Goal: Task Accomplishment & Management: Manage account settings

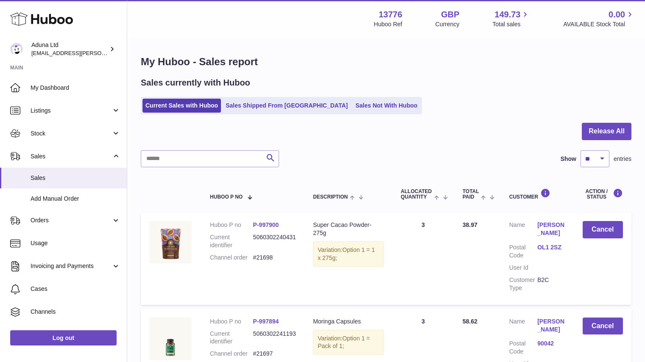
select select "**"
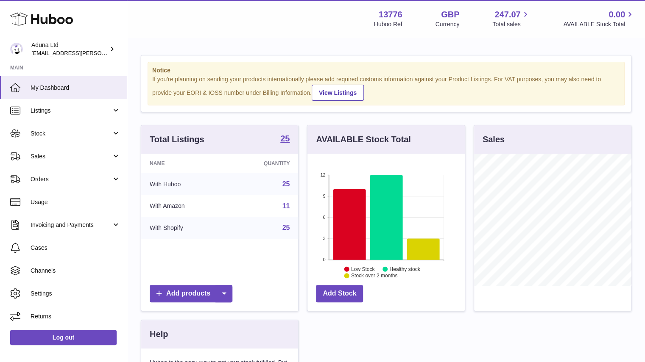
scroll to position [132, 157]
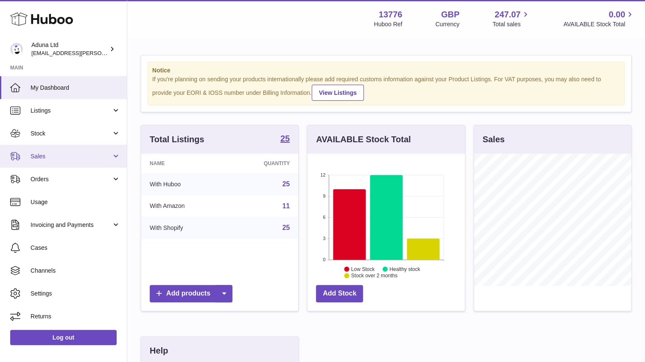
click at [76, 155] on span "Sales" at bounding box center [71, 157] width 81 height 8
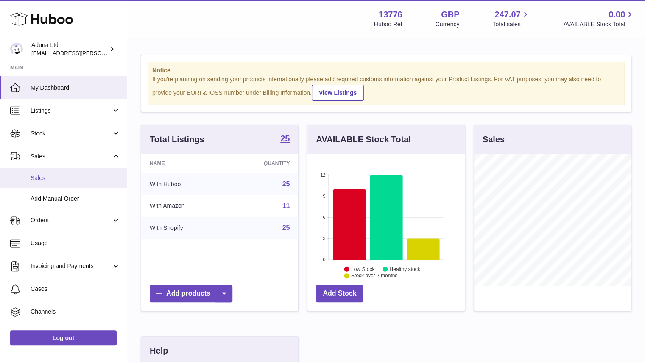
click at [92, 173] on link "Sales" at bounding box center [63, 178] width 127 height 21
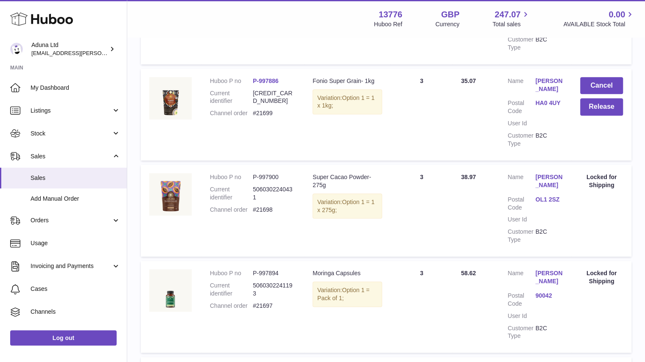
scroll to position [74, 0]
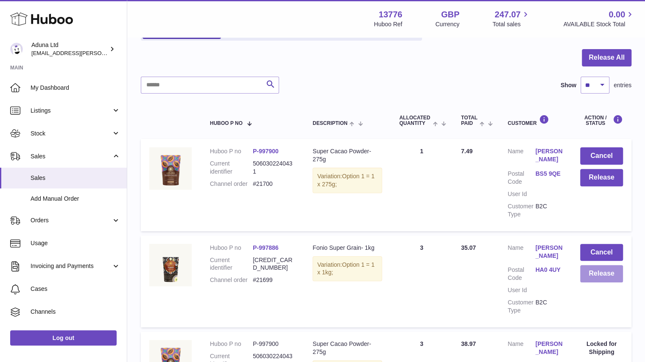
click at [601, 277] on button "Release" at bounding box center [601, 273] width 43 height 17
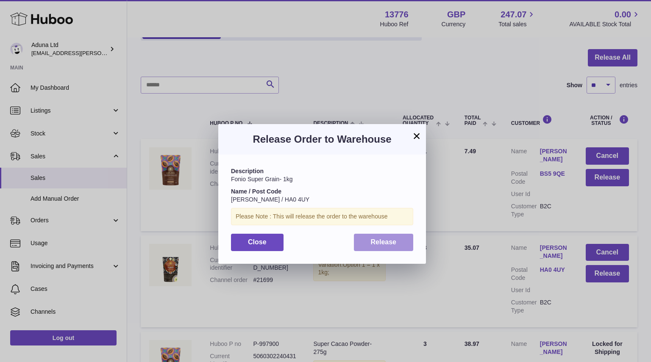
click at [400, 243] on button "Release" at bounding box center [384, 242] width 60 height 17
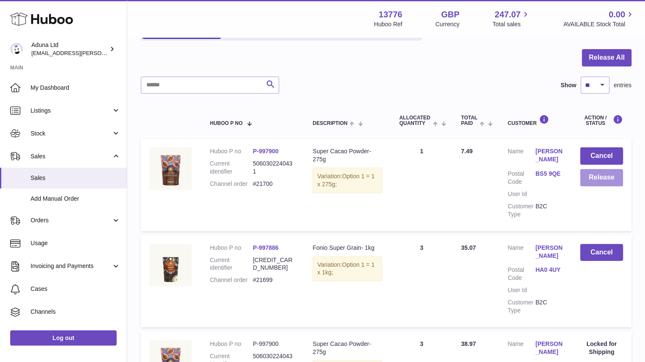
click at [602, 178] on button "Release" at bounding box center [601, 177] width 43 height 17
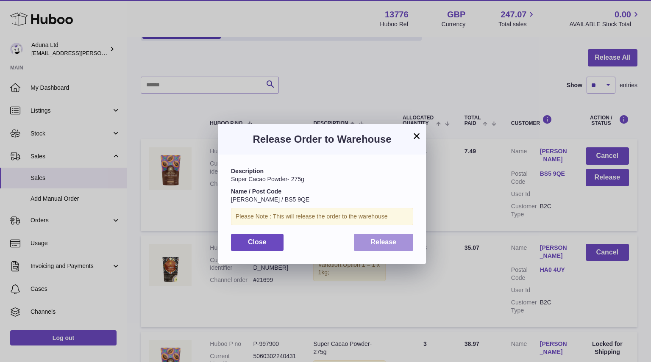
click at [379, 247] on button "Release" at bounding box center [384, 242] width 60 height 17
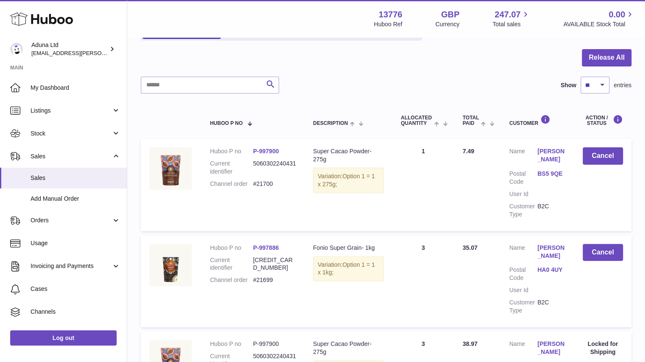
click at [360, 40] on ul "Current Sales with Huboo Sales Shipped From Huboo Sales Not With Huboo" at bounding box center [281, 31] width 281 height 17
click at [352, 39] on link "Sales Not With Huboo" at bounding box center [386, 32] width 68 height 14
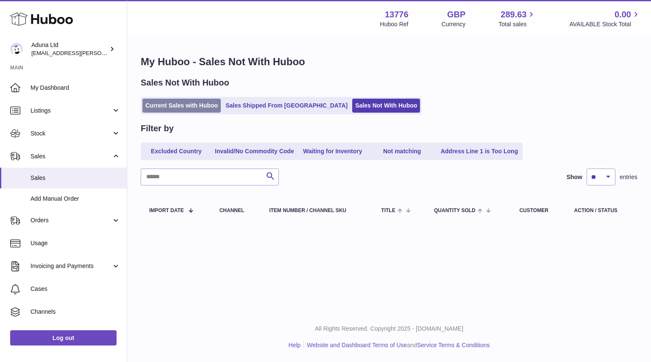
click at [185, 102] on link "Current Sales with Huboo" at bounding box center [181, 106] width 78 height 14
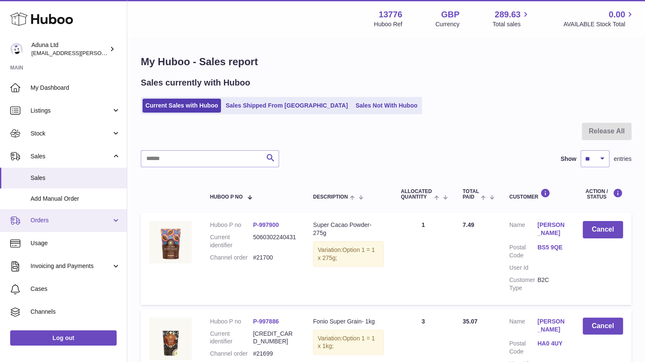
click at [61, 225] on link "Orders" at bounding box center [63, 220] width 127 height 23
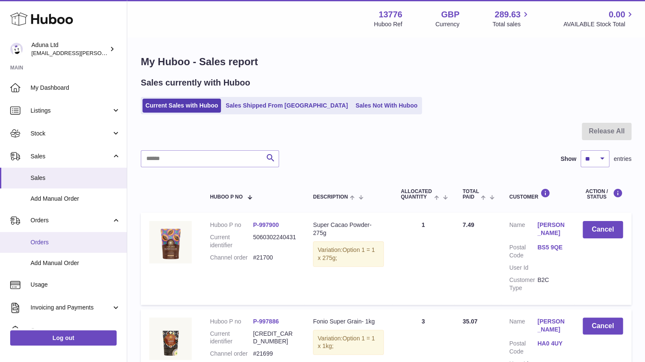
click at [64, 242] on span "Orders" at bounding box center [76, 243] width 90 height 8
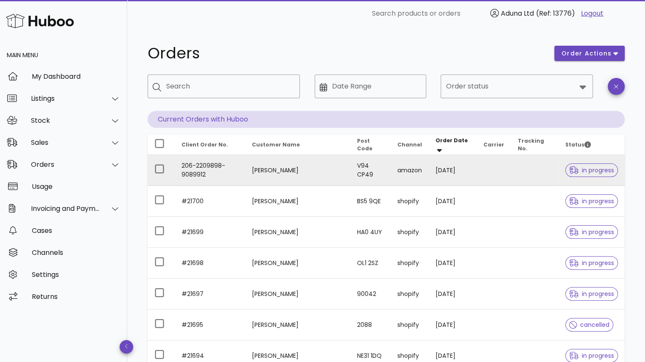
click at [218, 169] on td "206-2209898-9089912" at bounding box center [210, 170] width 70 height 31
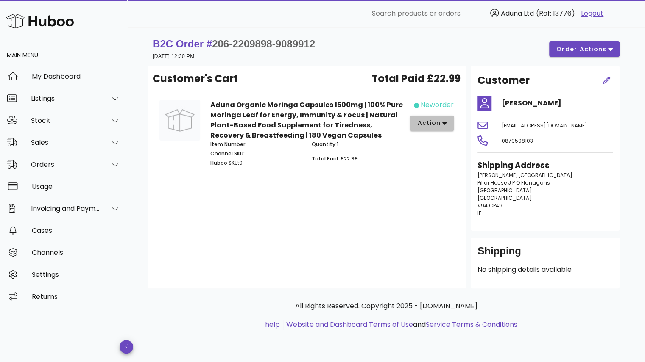
click at [434, 128] on button "action" at bounding box center [432, 123] width 44 height 15
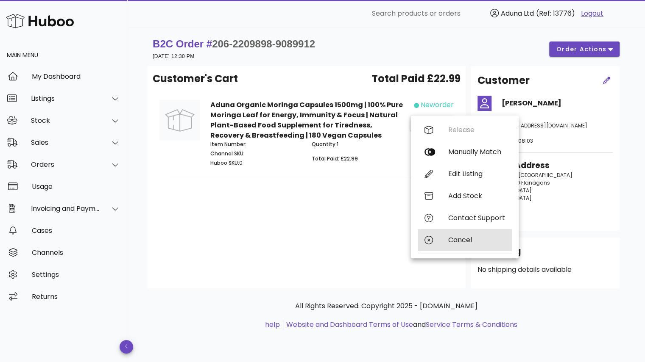
click at [451, 241] on div "Cancel" at bounding box center [476, 240] width 57 height 8
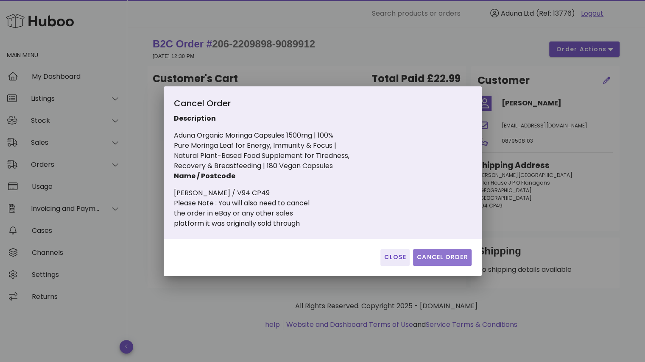
click at [437, 255] on span "Cancel Order" at bounding box center [442, 257] width 52 height 9
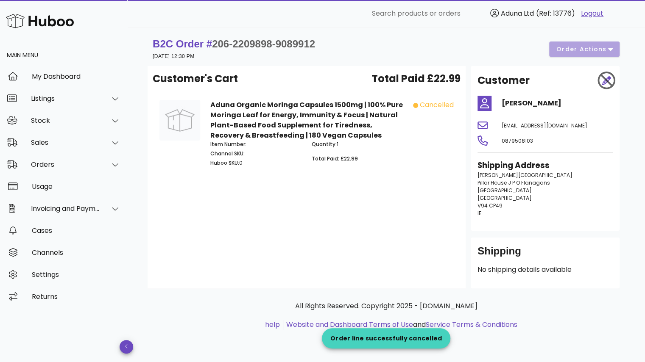
drag, startPoint x: 600, startPoint y: 145, endPoint x: 476, endPoint y: 150, distance: 124.8
click at [496, 136] on div "[EMAIL_ADDRESS][DOMAIN_NAME]" at bounding box center [556, 125] width 121 height 20
copy span "[EMAIL_ADDRESS][DOMAIN_NAME]"
